Goal: Transaction & Acquisition: Purchase product/service

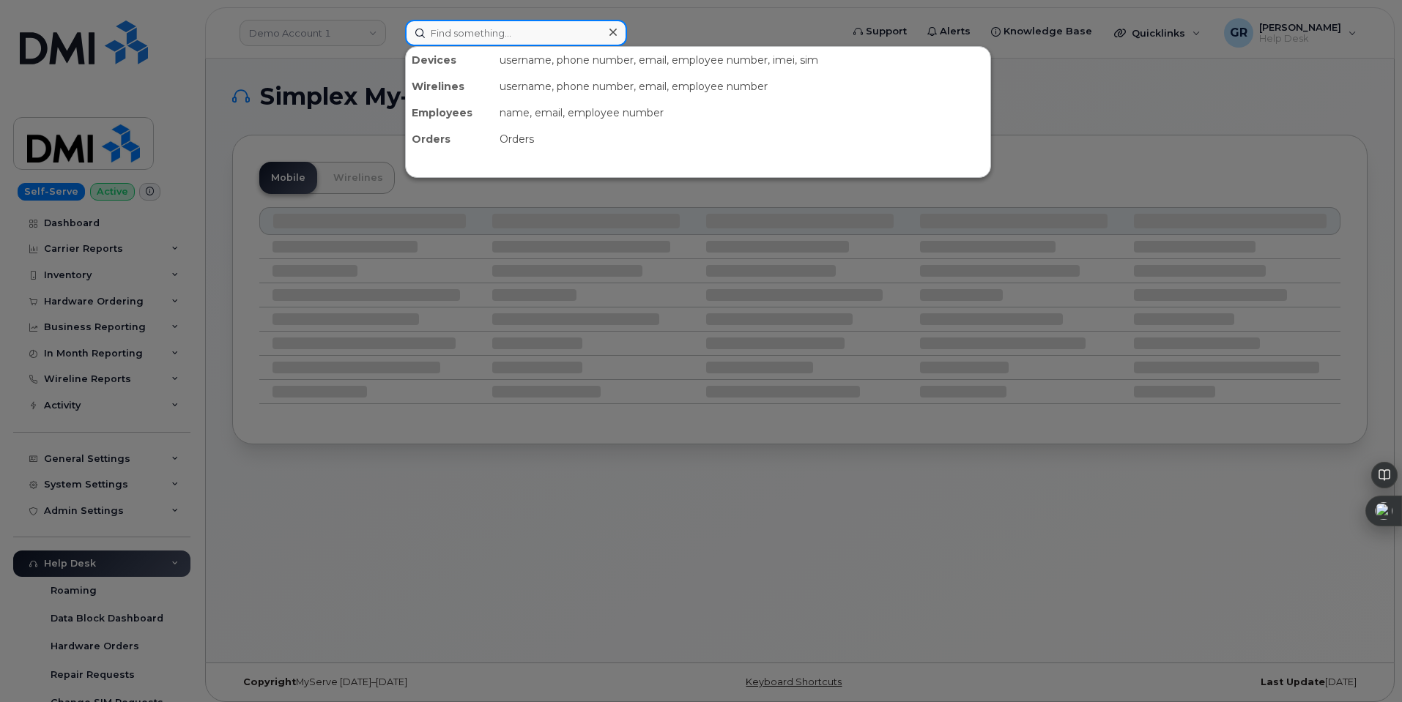
click at [468, 21] on input at bounding box center [516, 33] width 222 height 26
paste input "4106188889"
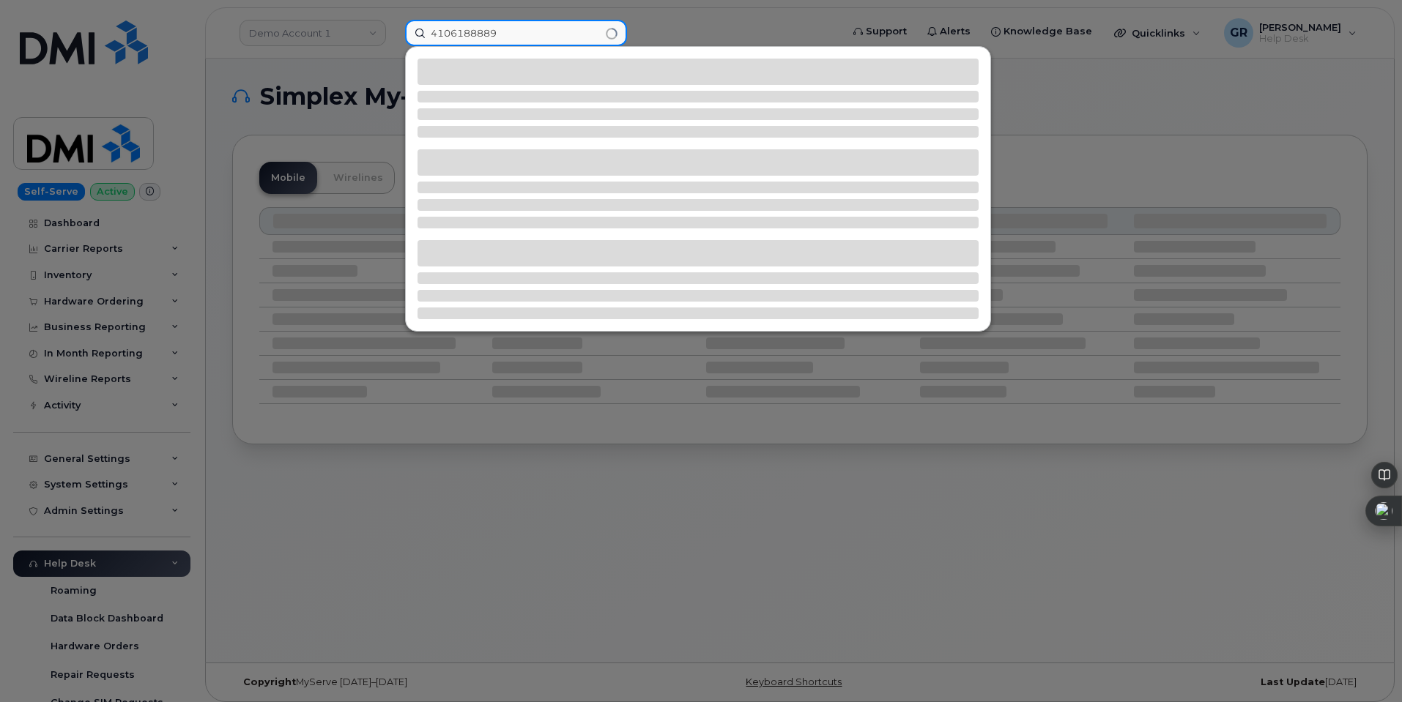
type input "4106188889"
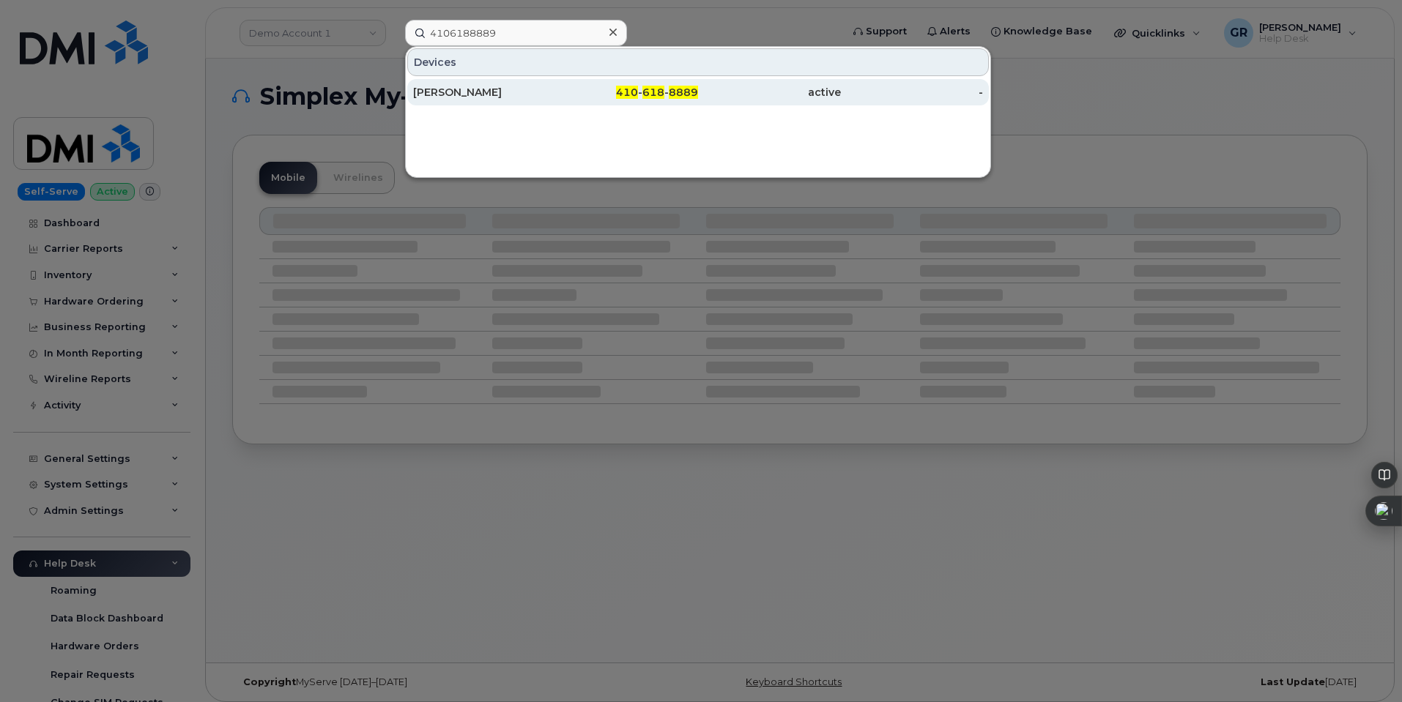
click at [537, 92] on div "[PERSON_NAME]" at bounding box center [484, 92] width 143 height 15
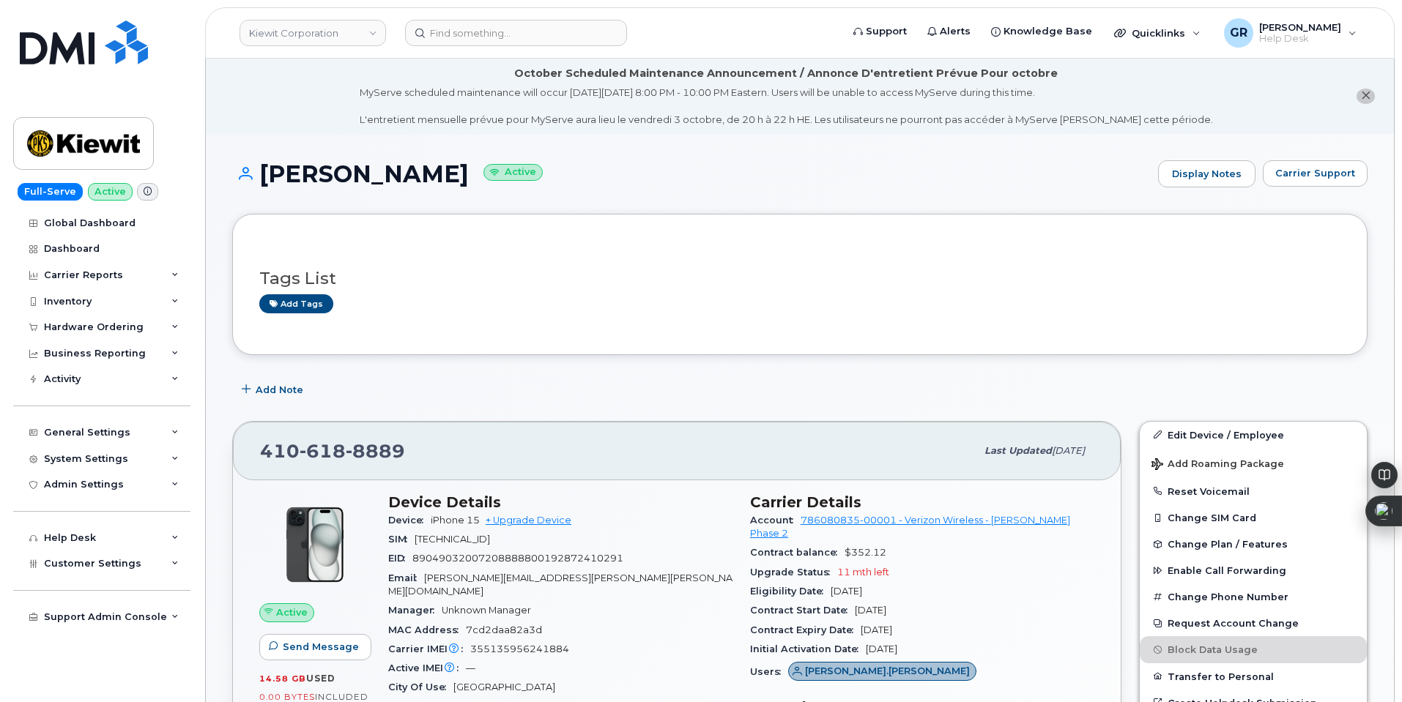
drag, startPoint x: 278, startPoint y: 168, endPoint x: 546, endPoint y: 168, distance: 267.4
click at [546, 168] on h1 "AISHWARYA BHUTKAR Active" at bounding box center [691, 174] width 919 height 26
copy h1 "[PERSON_NAME]"
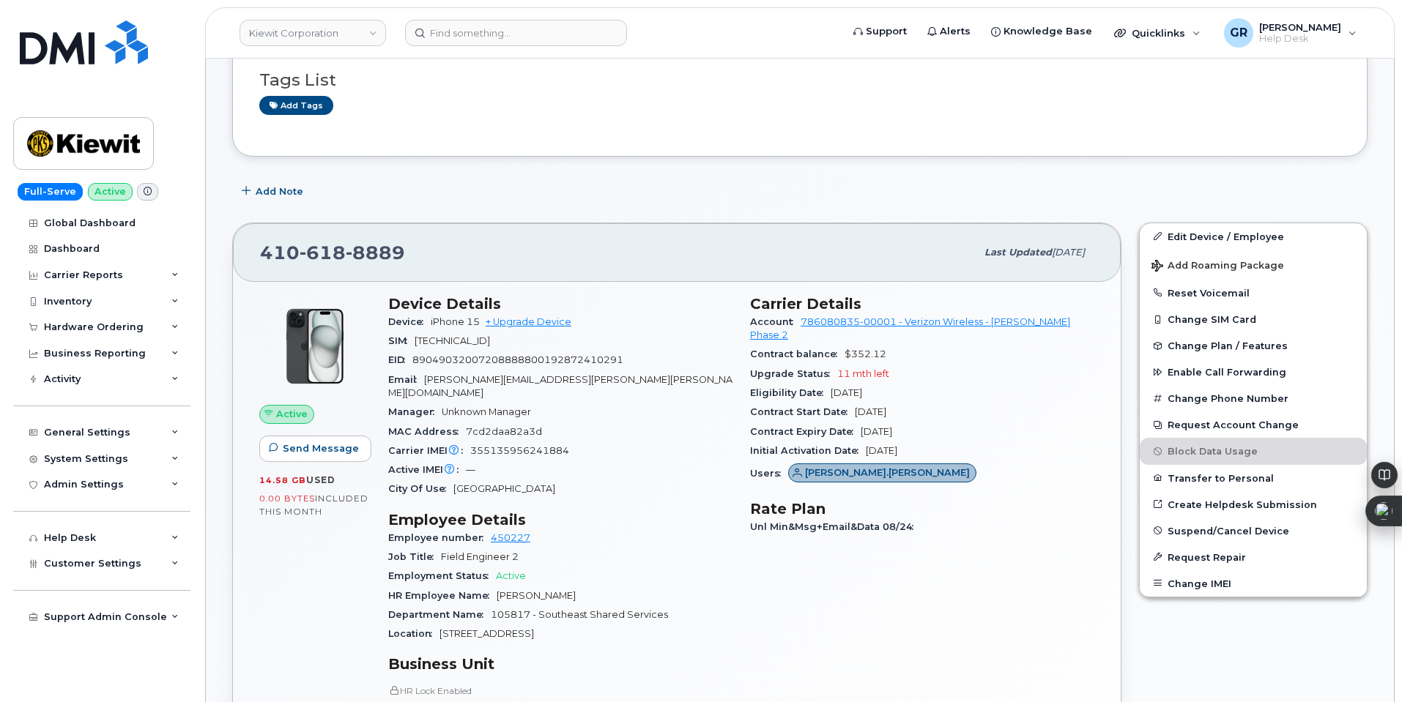
scroll to position [293, 0]
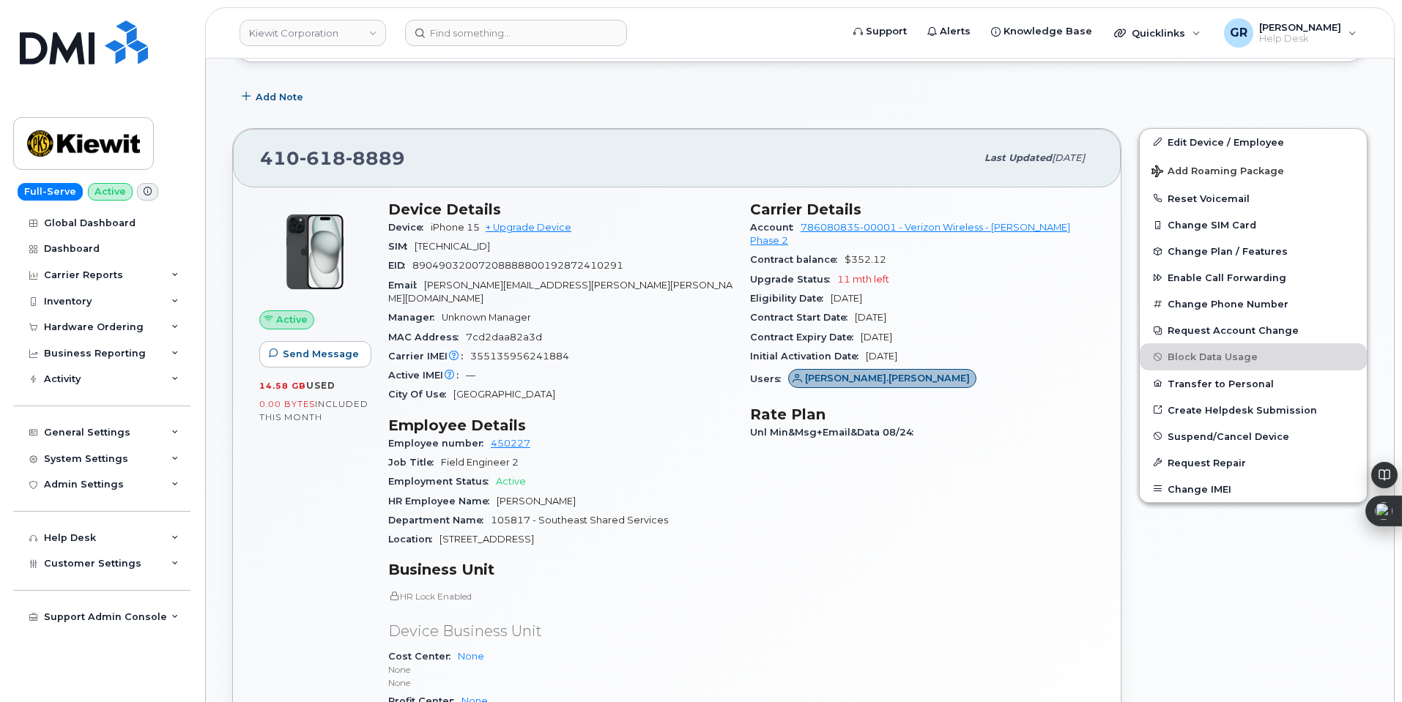
click at [511, 347] on div "Carrier IMEI Carrier IMEI is reported during the last billing cycle or change o…" at bounding box center [560, 356] width 344 height 19
click at [511, 351] on span "355135956241884" at bounding box center [519, 356] width 99 height 11
copy span "355135956241884"
click at [136, 330] on div "Hardware Ordering" at bounding box center [94, 328] width 100 height 12
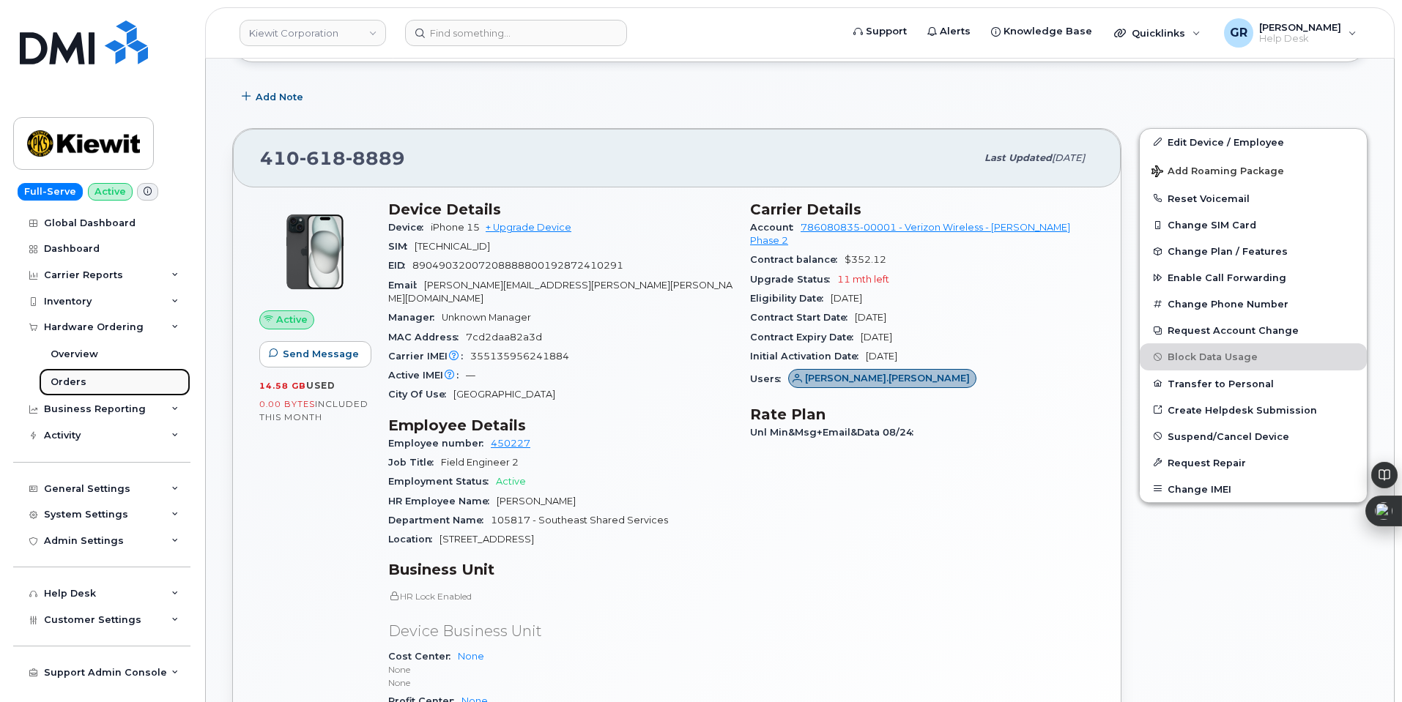
click at [103, 382] on link "Orders" at bounding box center [115, 382] width 152 height 28
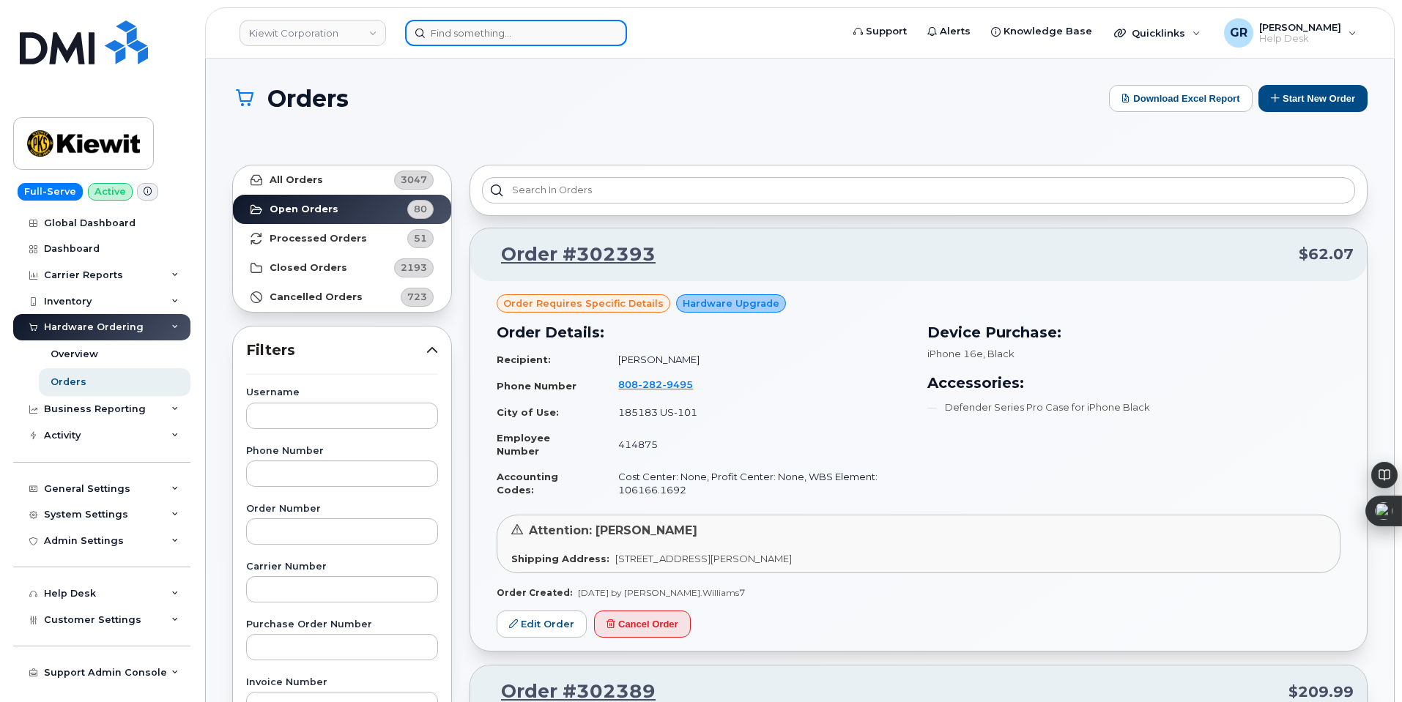
click at [479, 24] on input at bounding box center [516, 33] width 222 height 26
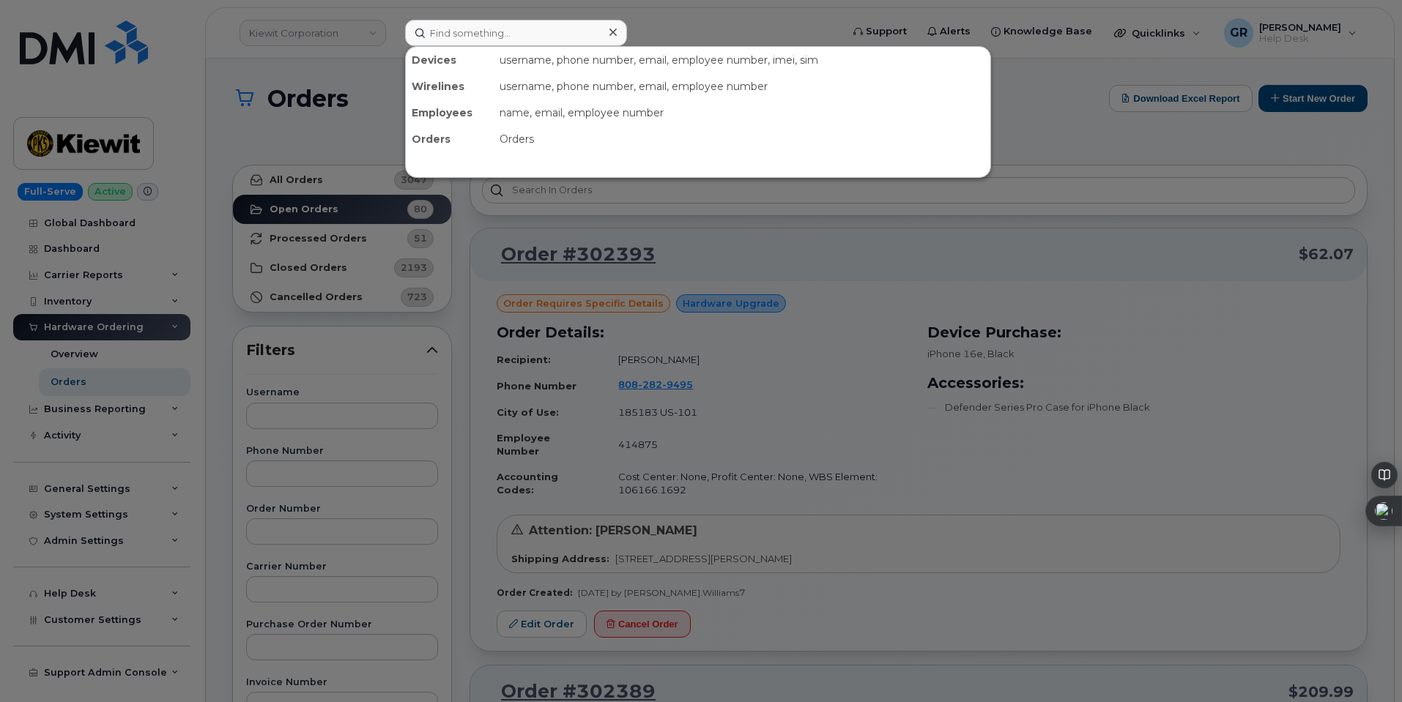
click at [560, 231] on div at bounding box center [701, 351] width 1402 height 702
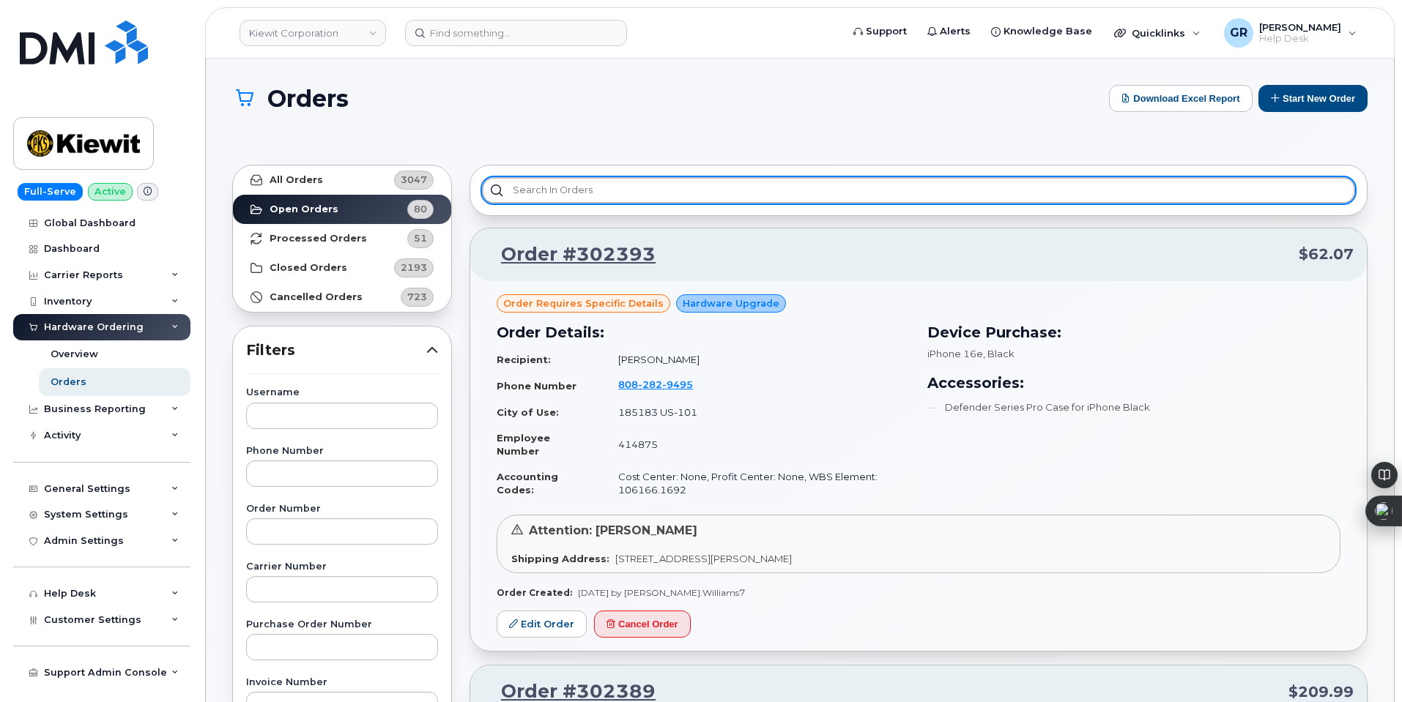
click at [570, 188] on input "text" at bounding box center [918, 190] width 873 height 26
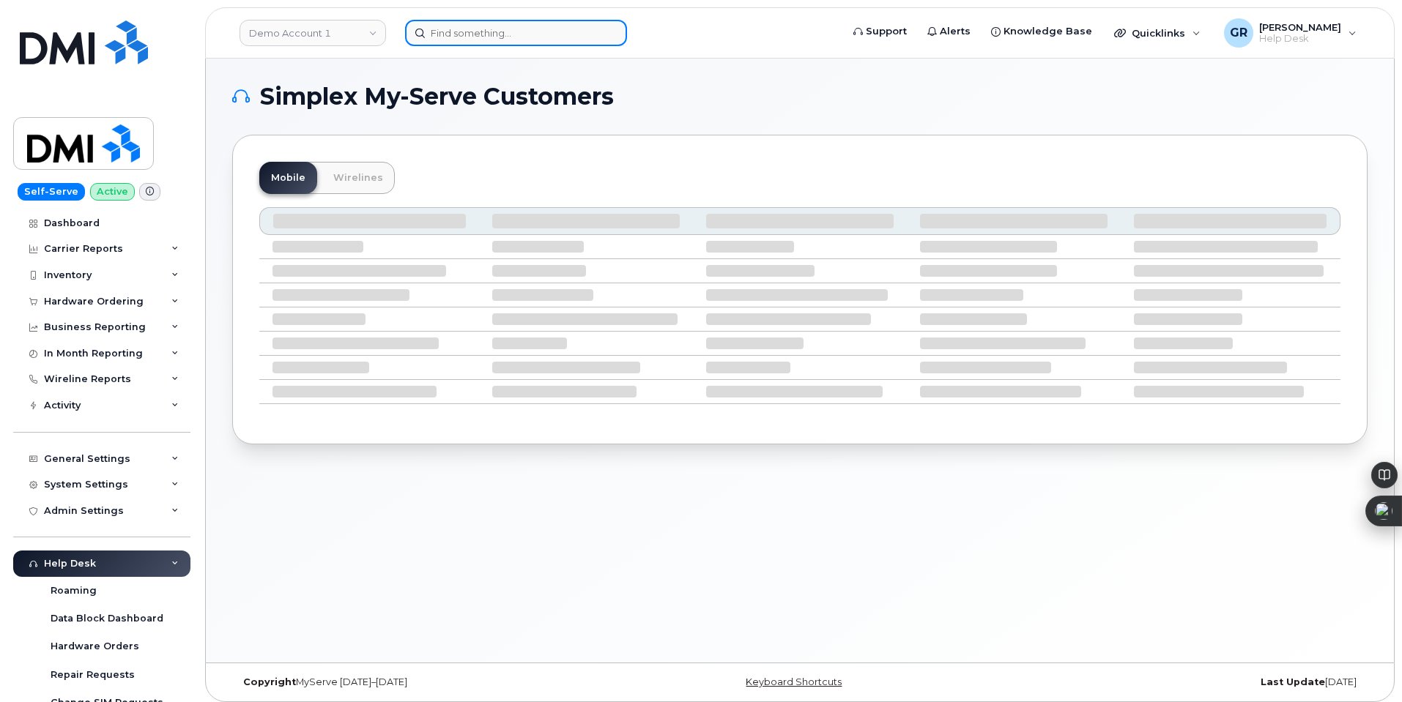
click at [464, 31] on input at bounding box center [516, 33] width 222 height 26
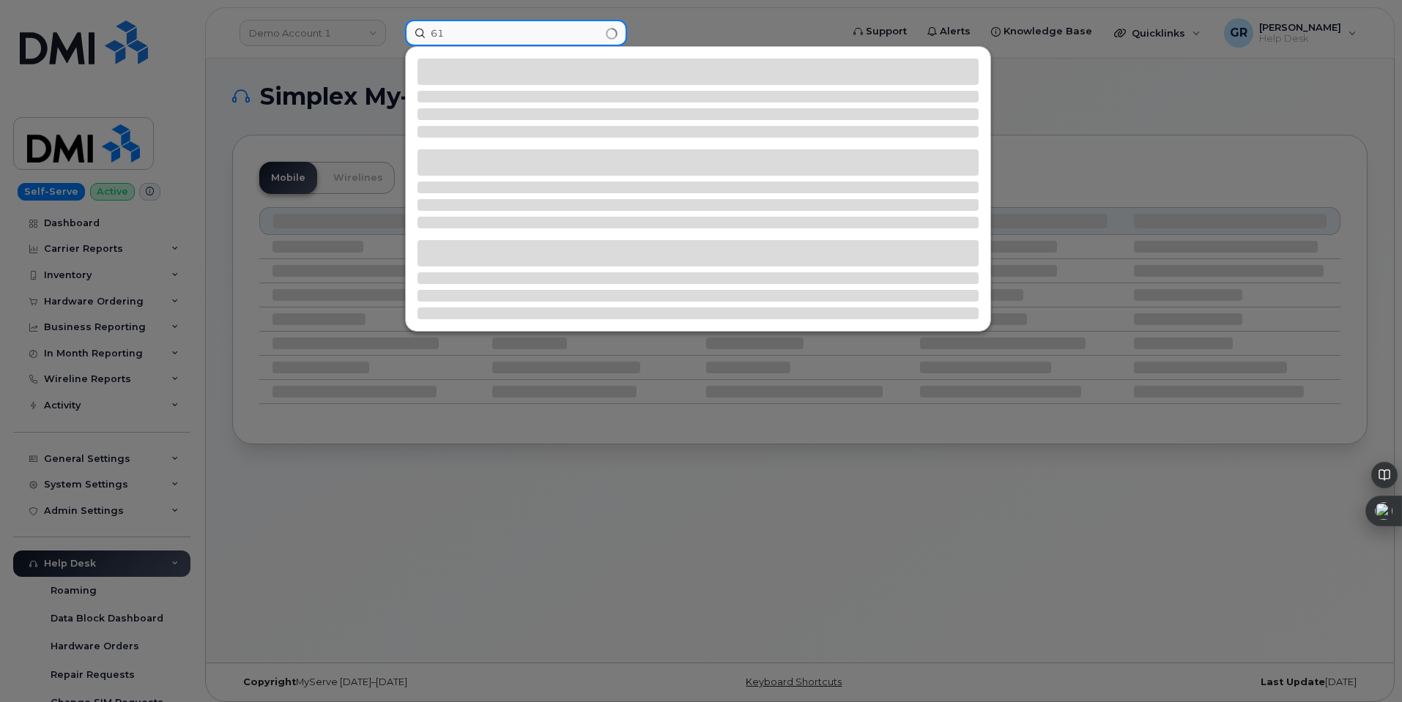
type input "6"
type input "6401 France Rd New Orleans"
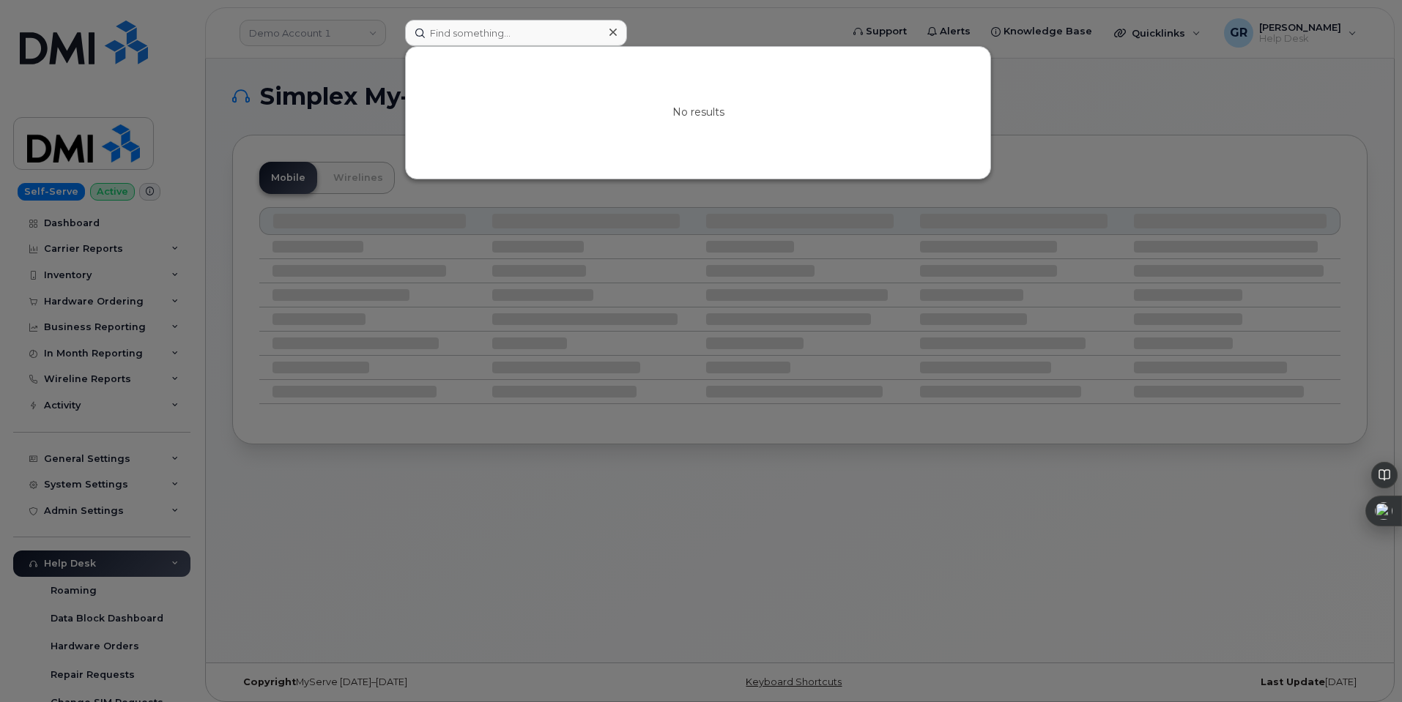
click at [357, 245] on div at bounding box center [701, 351] width 1402 height 702
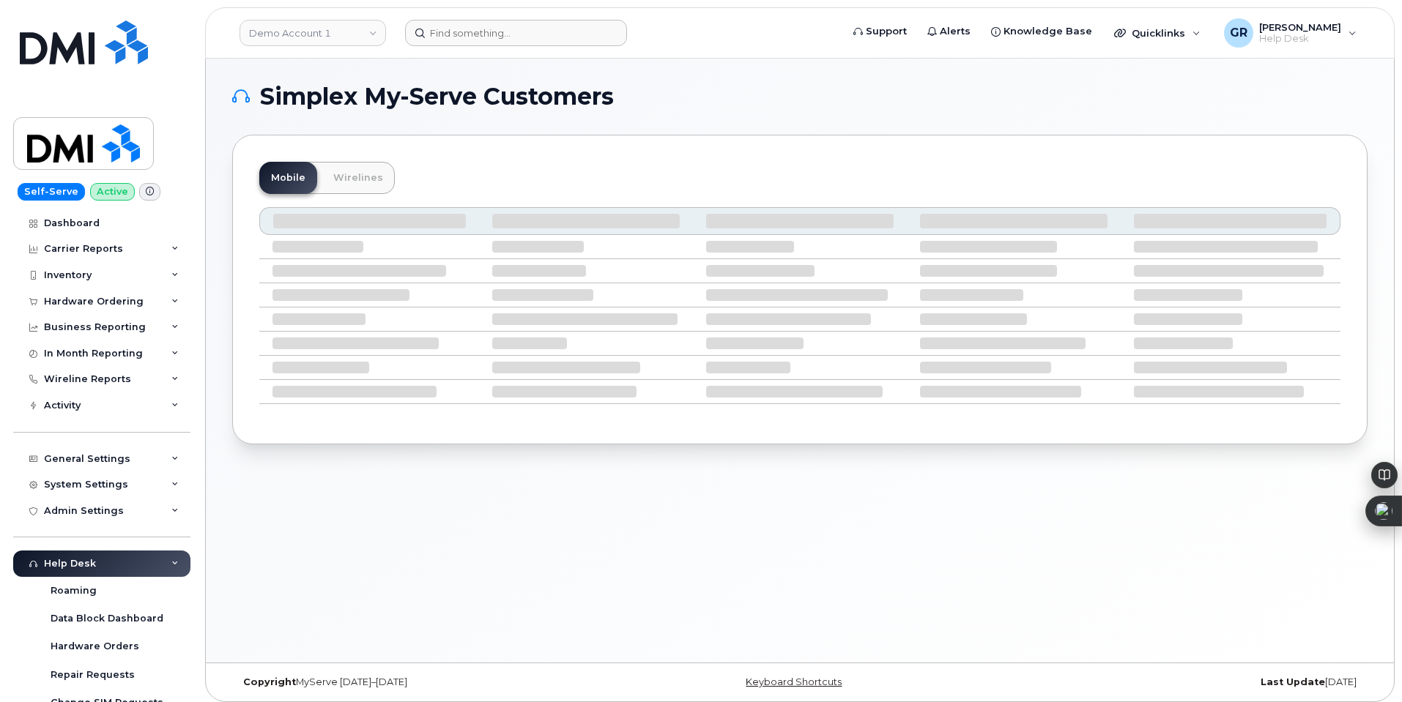
click at [540, 18] on header "Demo Account 1 Support Alerts Knowledge Base Quicklinks Suspend / Cancel Device…" at bounding box center [800, 32] width 1190 height 51
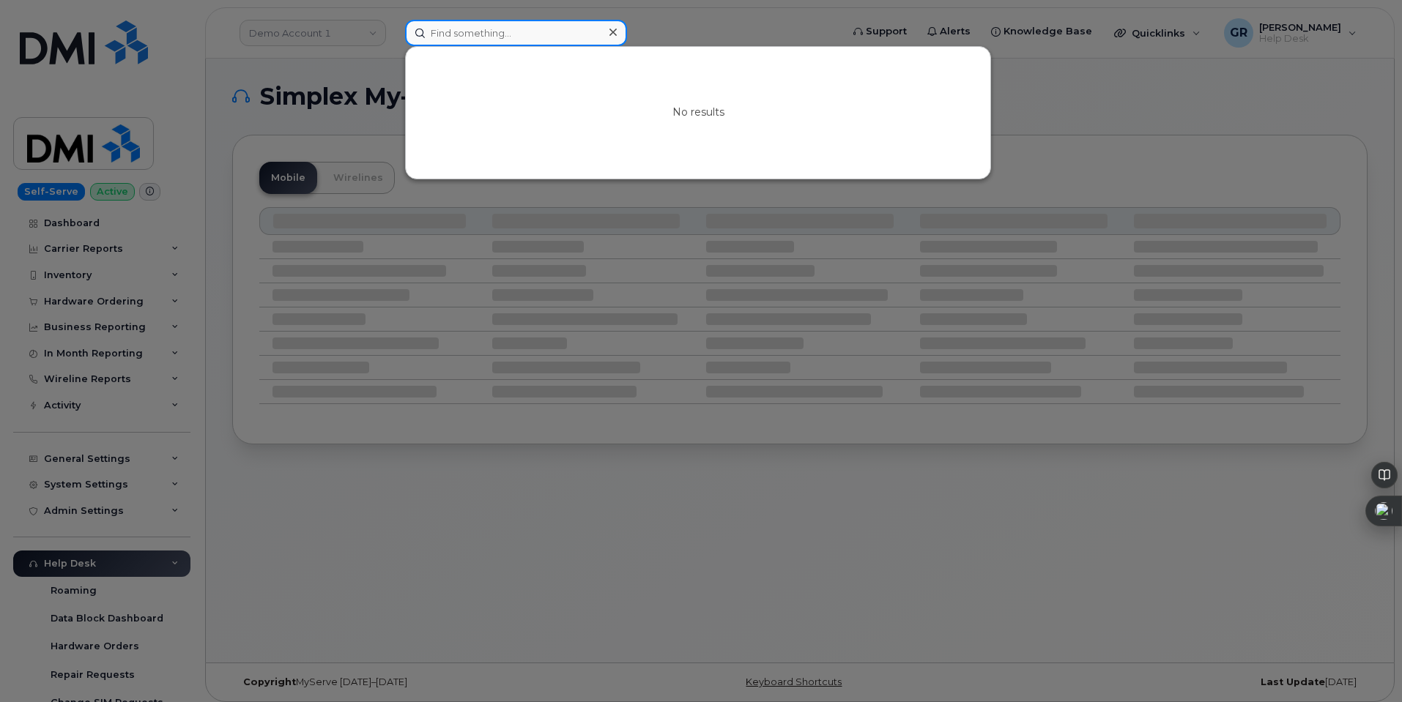
click at [540, 31] on input at bounding box center [516, 33] width 222 height 26
paste input "6401 France Rd New Orleans 70126"
type input "6401 France Rd New Orleans 70126"
click at [530, 32] on input at bounding box center [516, 33] width 222 height 26
paste input "4106188889"
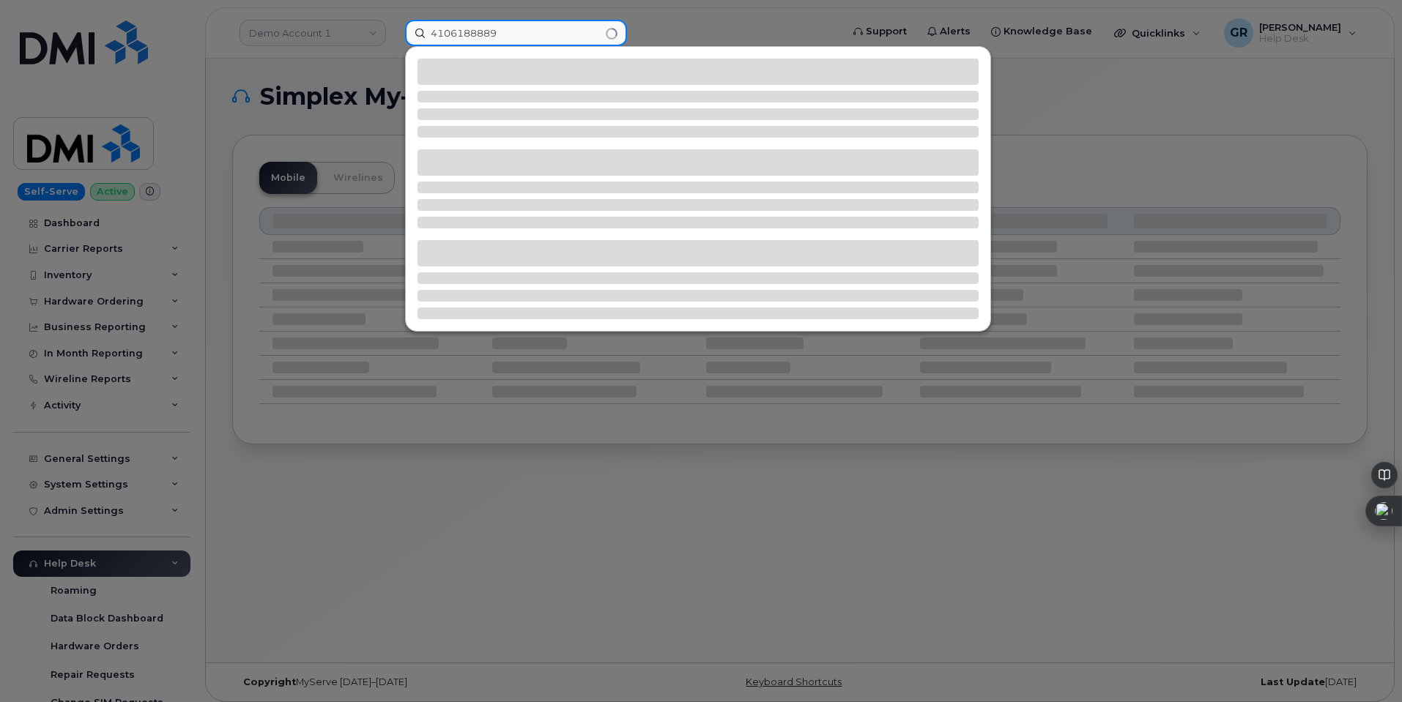
type input "4106188889"
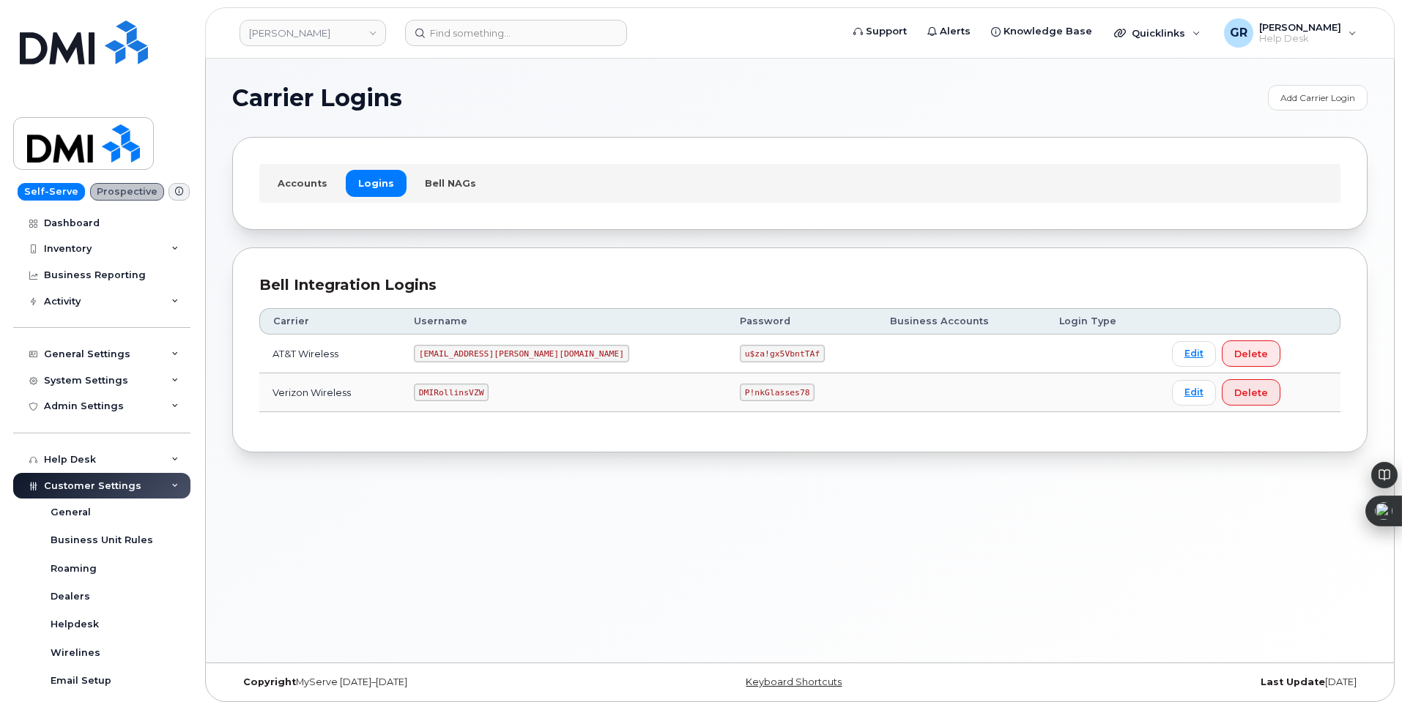
click at [740, 353] on code "u$za!gx5VbntTAf" at bounding box center [782, 354] width 85 height 18
click at [740, 354] on code "u$za!gx5VbntTAf" at bounding box center [782, 354] width 85 height 18
copy code "u$za!gx5VbntTAf"
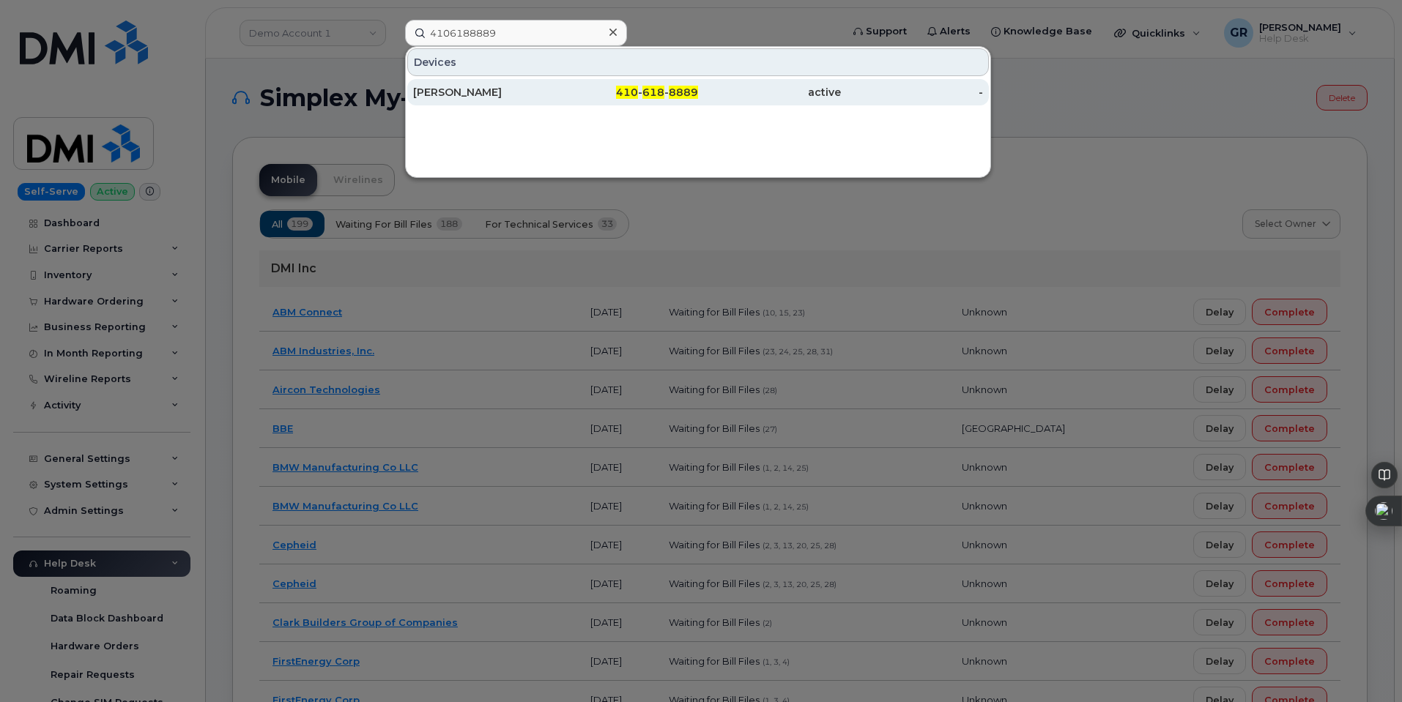
click at [474, 89] on div "[PERSON_NAME]" at bounding box center [484, 92] width 143 height 15
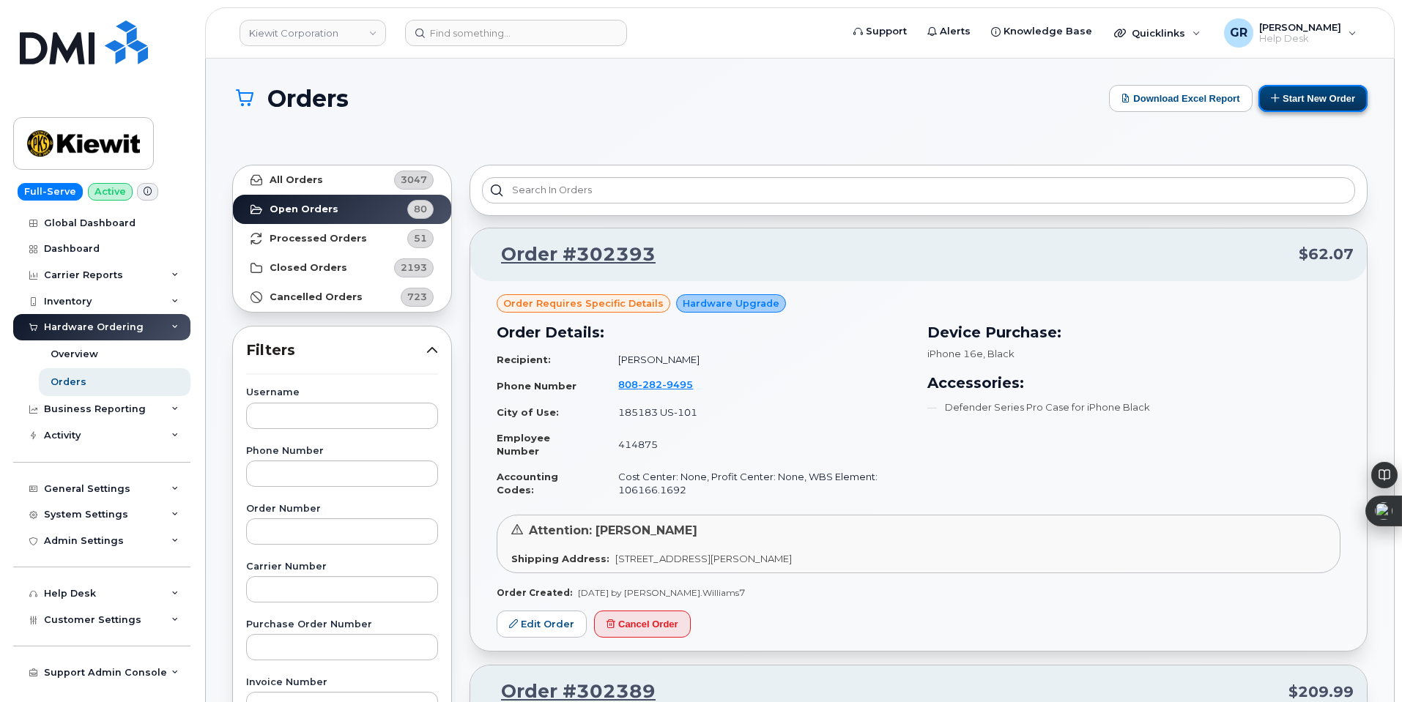
click at [1302, 110] on button "Start New Order" at bounding box center [1312, 98] width 109 height 27
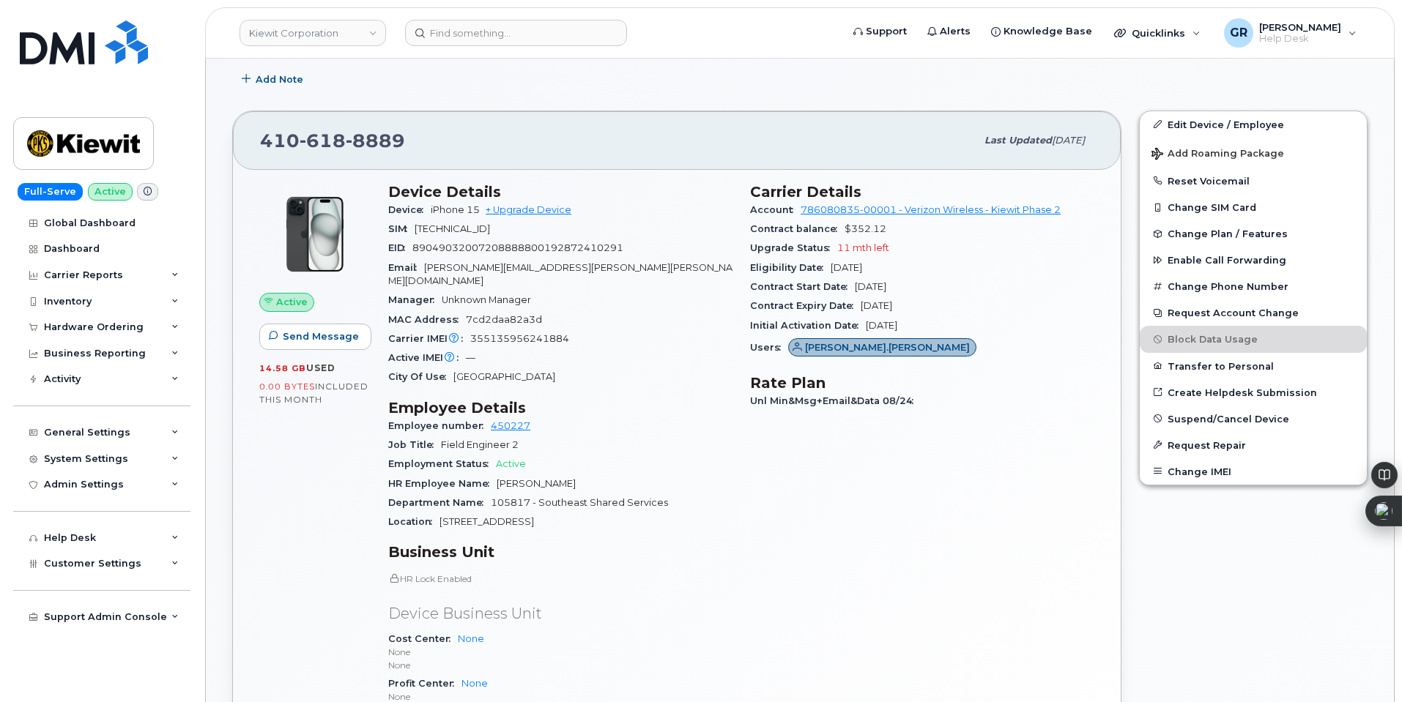
scroll to position [293, 0]
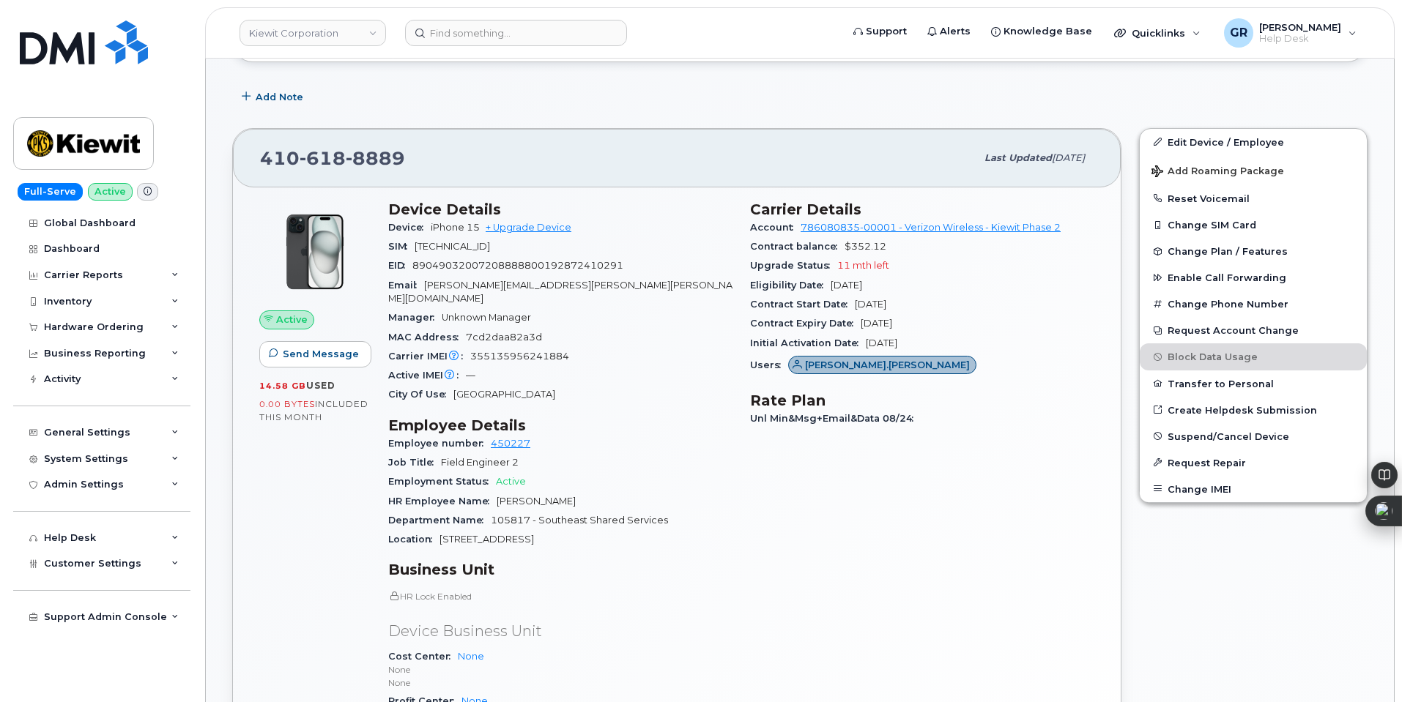
click at [502, 351] on span "355135956241884" at bounding box center [519, 356] width 99 height 11
copy span "355135956241884"
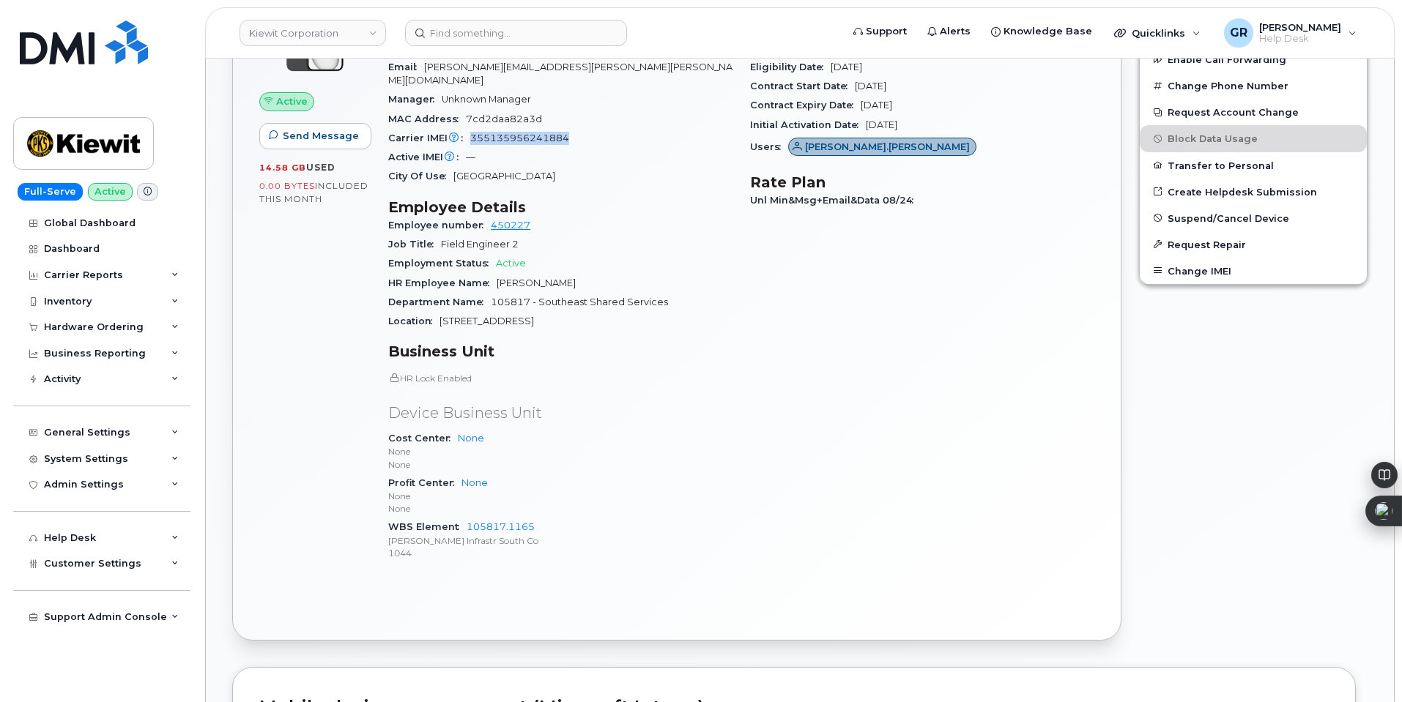
scroll to position [513, 0]
drag, startPoint x: 537, startPoint y: 511, endPoint x: 469, endPoint y: 506, distance: 68.3
click at [469, 516] on div "WBS Element 105817.1165 [PERSON_NAME] Infrastr South Co 1044" at bounding box center [560, 538] width 344 height 45
copy link "105817.1165"
